Goal: Information Seeking & Learning: Learn about a topic

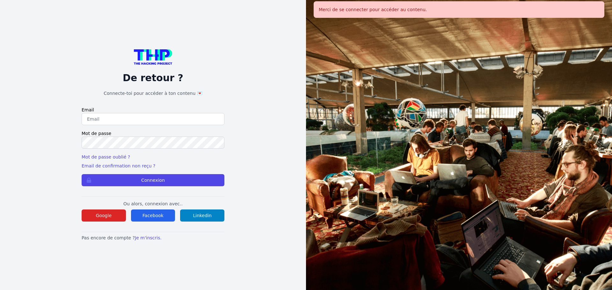
click at [128, 119] on input "email" at bounding box center [153, 119] width 143 height 12
type input "melody_stephan@icloud.com"
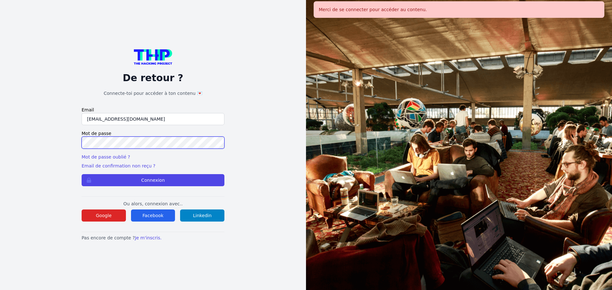
click at [82, 174] on button "Connexion" at bounding box center [153, 180] width 143 height 12
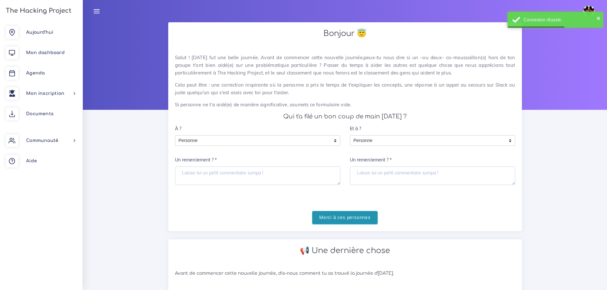
click at [356, 216] on input "Merci à ces personnes" at bounding box center [344, 217] width 65 height 13
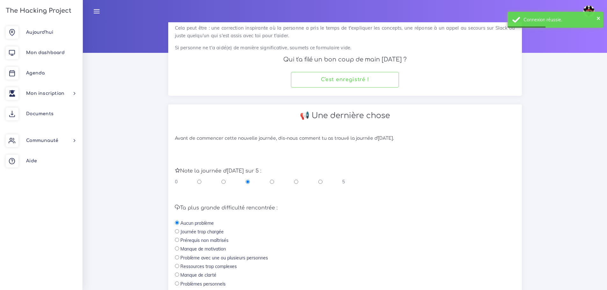
scroll to position [135, 0]
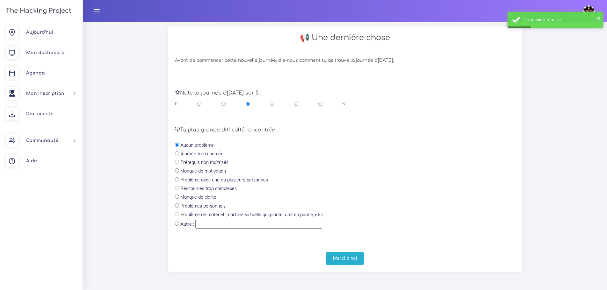
click at [296, 104] on input "radio" at bounding box center [296, 104] width 4 height 6
radio input "true"
click at [360, 259] on input "Merci à toi" at bounding box center [345, 258] width 38 height 13
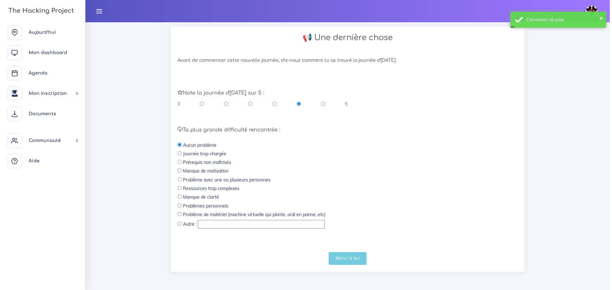
scroll to position [0, 0]
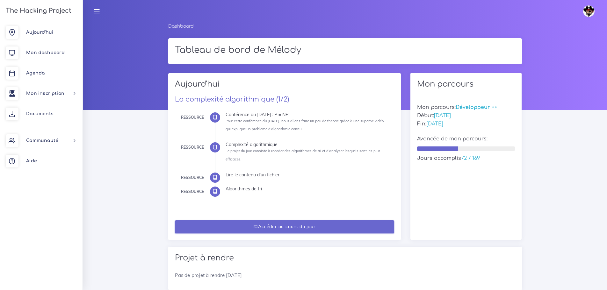
click at [307, 228] on link "Accéder au cours du jour" at bounding box center [284, 227] width 219 height 13
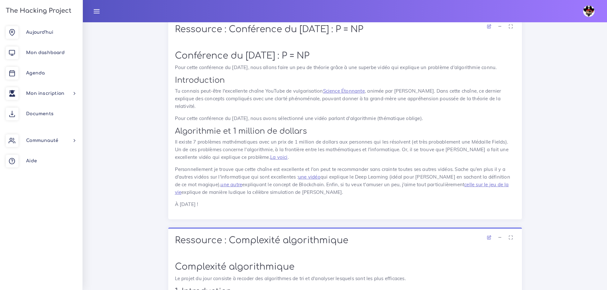
scroll to position [287, 0]
click at [281, 155] on link "La voici" at bounding box center [279, 158] width 18 height 6
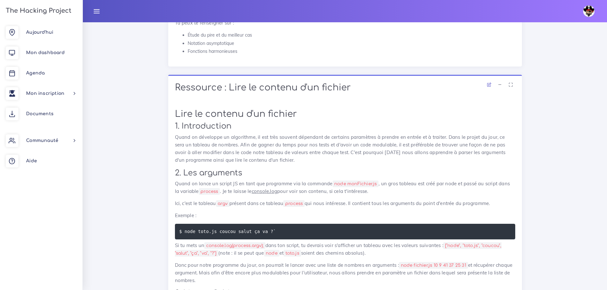
scroll to position [1275, 0]
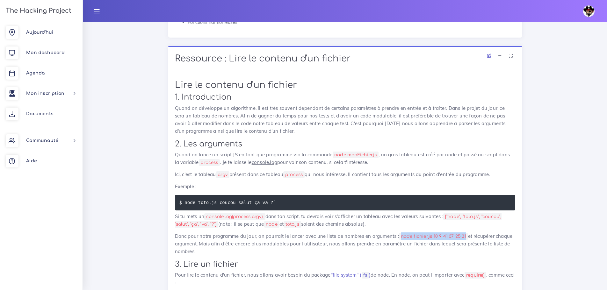
drag, startPoint x: 401, startPoint y: 249, endPoint x: 468, endPoint y: 250, distance: 66.6
click at [468, 240] on code "node fichier.js 10 9 41 37 25 31" at bounding box center [433, 236] width 69 height 7
copy code "node fichier.js 10 9 41 37 25 31"
drag, startPoint x: 291, startPoint y: 215, endPoint x: 185, endPoint y: 215, distance: 106.8
click at [185, 211] on pre "$ node toto.js coucou salut ça va ?`" at bounding box center [345, 203] width 340 height 16
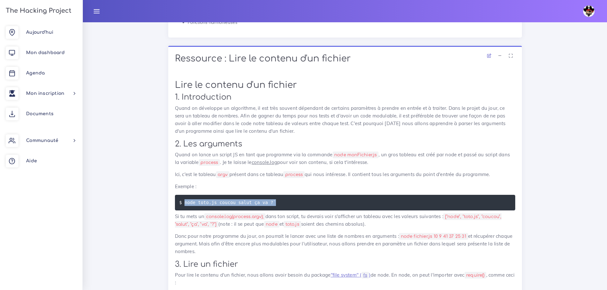
copy code "node toto.js coucou salut ça va ?`"
drag, startPoint x: 266, startPoint y: 230, endPoint x: 209, endPoint y: 228, distance: 57.4
click at [209, 220] on code "console.log(process.argv);" at bounding box center [234, 217] width 61 height 7
copy code "console.log(process.argv);"
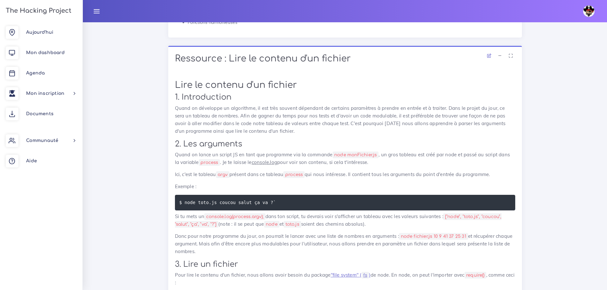
drag, startPoint x: 173, startPoint y: 157, endPoint x: 213, endPoint y: 264, distance: 114.0
click at [213, 264] on div "Lire le contenu d'un fichier 1. Introduction Quand on développe un algorithme, …" at bounding box center [345, 279] width 354 height 413
copy div "1. Lor ipsumdolo Sitam co adipi el seddoe TE in utla etd magnaaliq eni ad minim…"
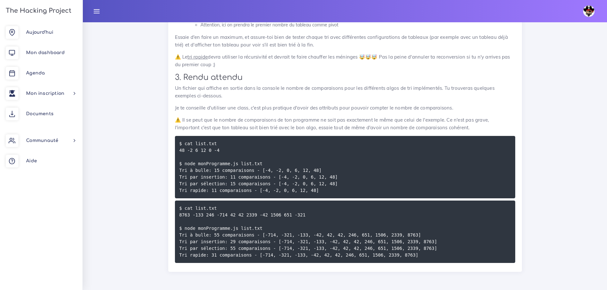
scroll to position [2088, 0]
click at [216, 138] on pre "$ cat list.txt 48 -2 6 12 0 -4 $ node monProgramme.js list.txt Tri à bulle: 15 …" at bounding box center [345, 167] width 340 height 62
drag, startPoint x: 216, startPoint y: 143, endPoint x: 184, endPoint y: 147, distance: 32.4
click at [184, 147] on pre "$ cat list.txt 48 -2 6 12 0 -4 $ node monProgramme.js list.txt Tri à bulle: 15 …" at bounding box center [345, 167] width 340 height 62
copy code "cat list.txt"
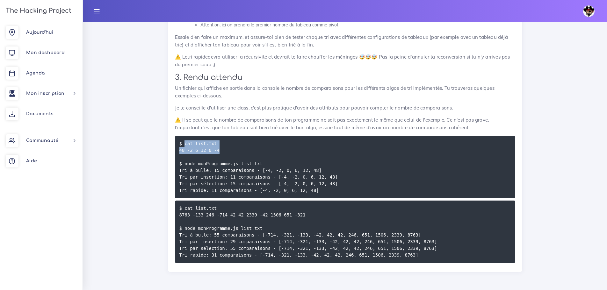
drag, startPoint x: 219, startPoint y: 150, endPoint x: 184, endPoint y: 144, distance: 36.1
click at [184, 144] on pre "$ cat list.txt 48 -2 6 12 0 -4 $ node monProgramme.js list.txt Tri à bulle: 15 …" at bounding box center [345, 167] width 340 height 62
copy code "cat list.txt 48 -2 6 12 0 -4"
drag, startPoint x: 224, startPoint y: 155, endPoint x: 174, endPoint y: 145, distance: 51.1
click at [174, 145] on div "Algorithmes de tri 1. Introduction Des fois, un développeur est amené à manipul…" at bounding box center [345, 13] width 354 height 517
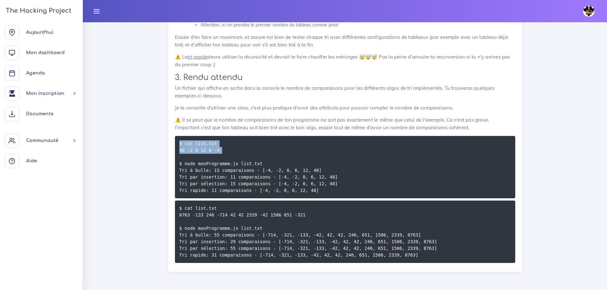
copy code "$ cat list.txt 48 -2 6 12 0 -4"
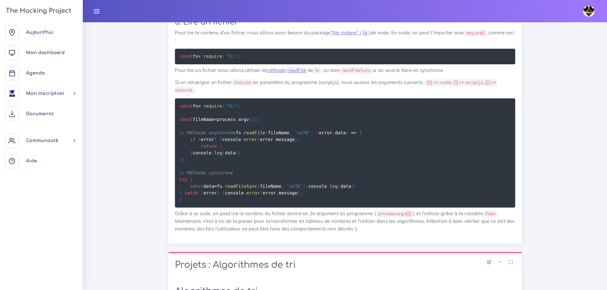
scroll to position [1514, 0]
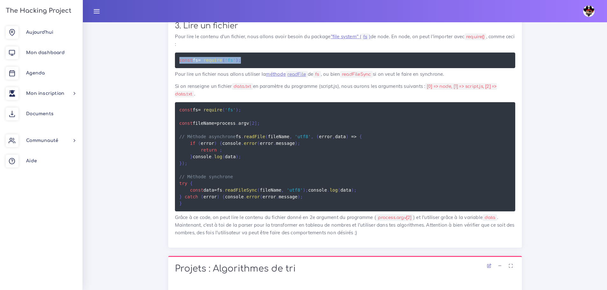
drag, startPoint x: 248, startPoint y: 70, endPoint x: 157, endPoint y: 63, distance: 90.5
copy code "const fs = require ( 'fs' ) ;"
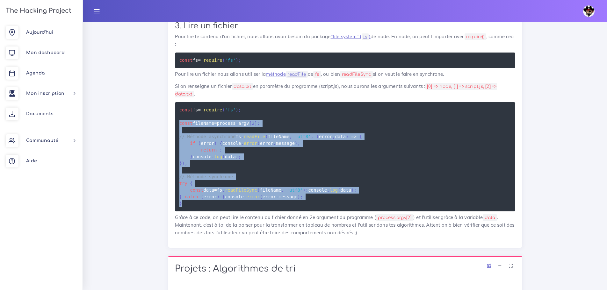
drag, startPoint x: 178, startPoint y: 134, endPoint x: 191, endPoint y: 247, distance: 114.6
click at [191, 212] on pre "const fs = require ( 'fs' ) ; const fileName = process . argv [ 2 ] ; // Méthod…" at bounding box center [345, 156] width 340 height 109
copy code "const fileName = process . argv [ 2 ] ; // Méthode asynchrone fs . readFile ( f…"
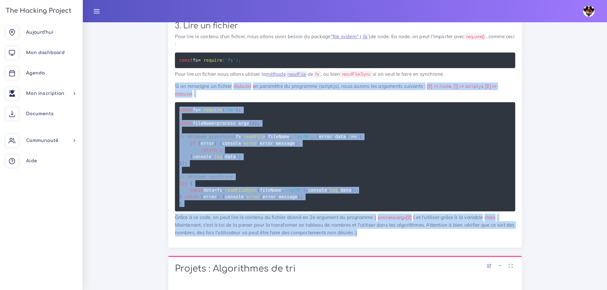
drag, startPoint x: 172, startPoint y: 96, endPoint x: 369, endPoint y: 280, distance: 269.8
click at [369, 248] on div "Lire le contenu d'un fichier 1. Introduction Quand on développe un algorithme, …" at bounding box center [345, 41] width 354 height 413
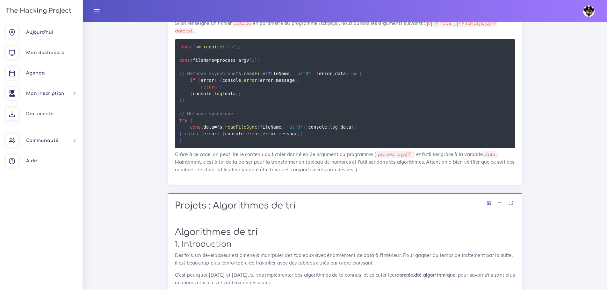
scroll to position [1578, 0]
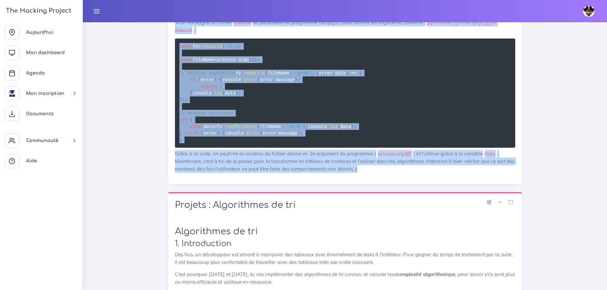
drag, startPoint x: 379, startPoint y: 218, endPoint x: 168, endPoint y: 35, distance: 279.8
copy div "Lo ip dolorsita co adipisc elit.sed do eiusmodte in utlaboree (dolore.ma), aliq…"
click at [396, 123] on pre "const fs = require ( 'fs' ) ; const fileName = process . argv [ 2 ] ; // Méthod…" at bounding box center [345, 93] width 340 height 109
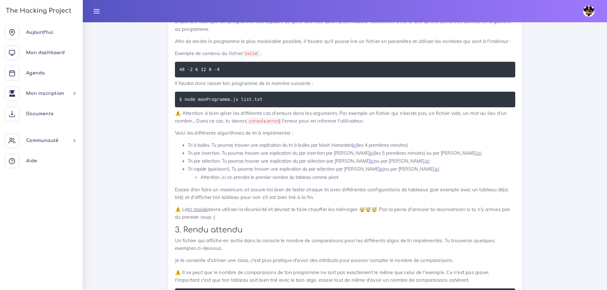
scroll to position [1897, 0]
